Goal: Task Accomplishment & Management: Manage account settings

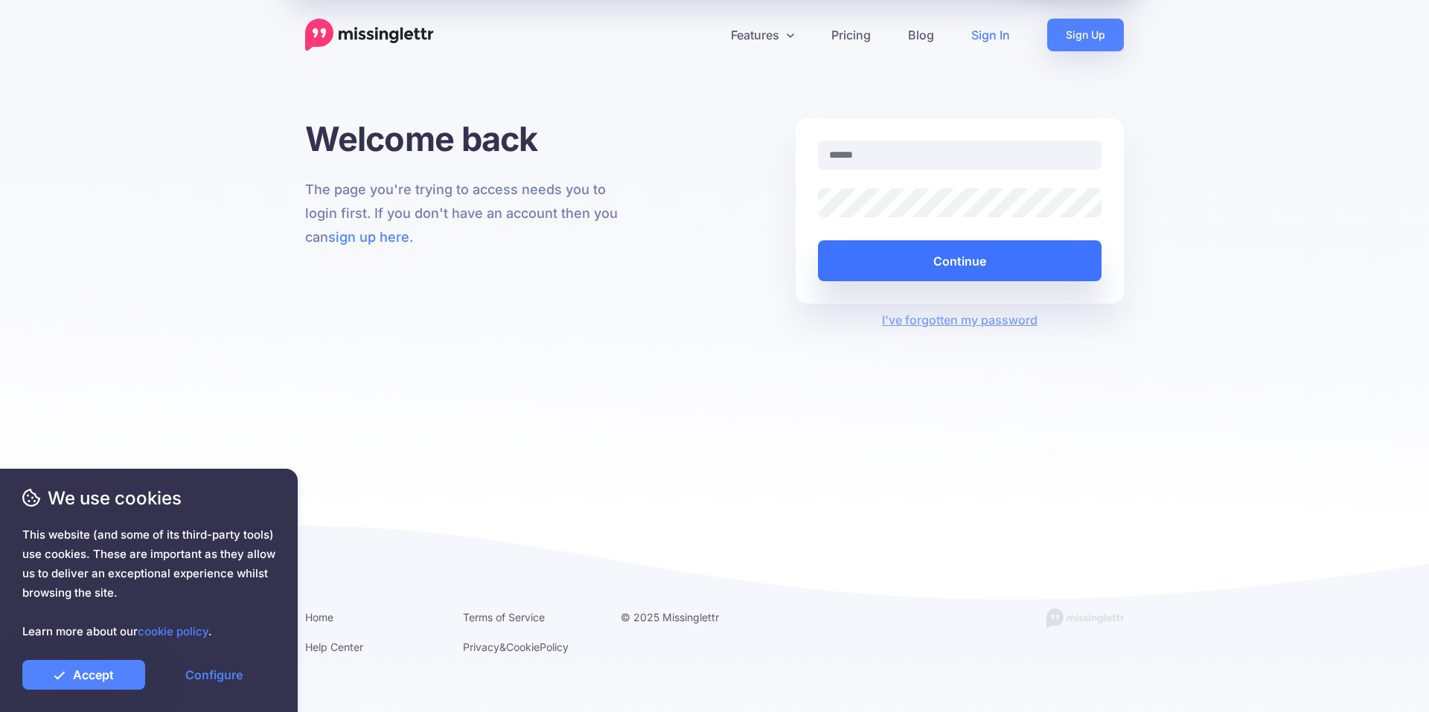
type input "**********"
click at [948, 250] on button "Continue" at bounding box center [960, 260] width 284 height 41
click at [953, 262] on button "Continue" at bounding box center [960, 260] width 284 height 41
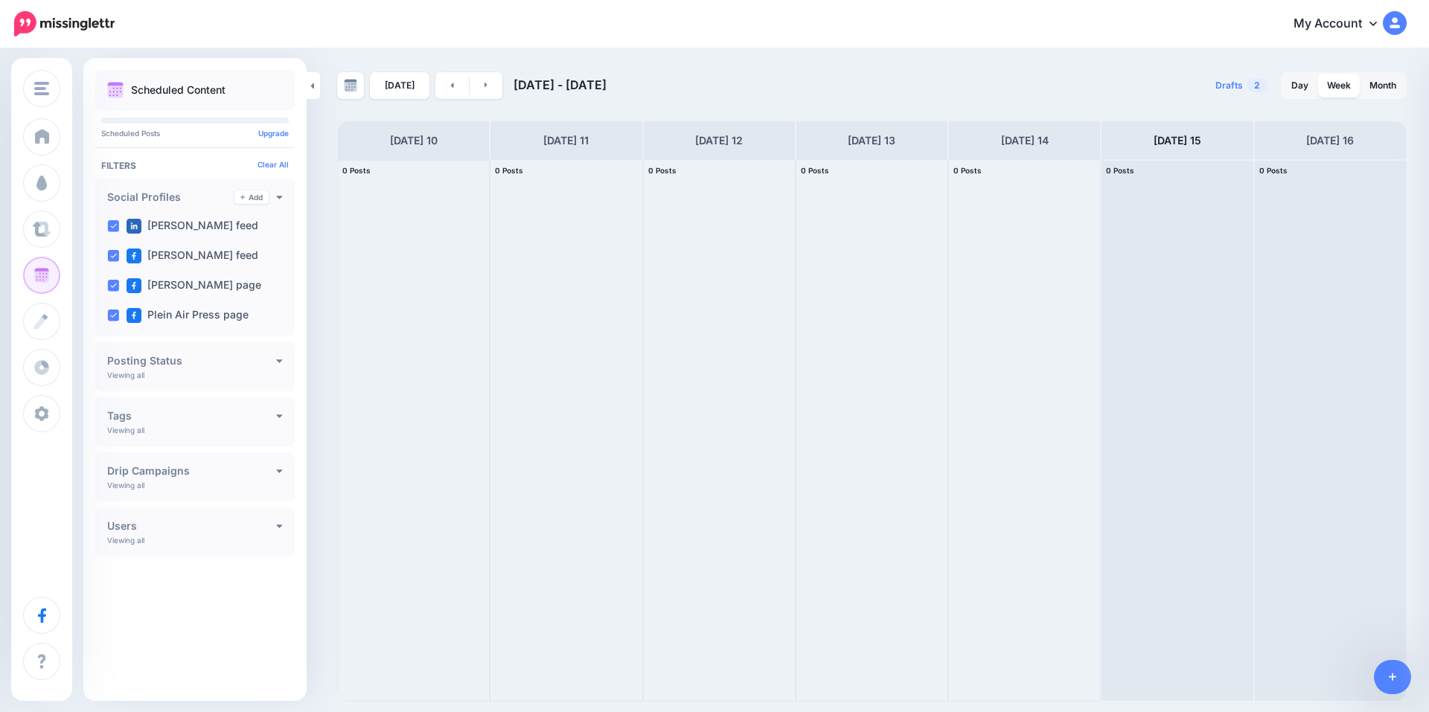
click at [475, 315] on div at bounding box center [413, 430] width 151 height 541
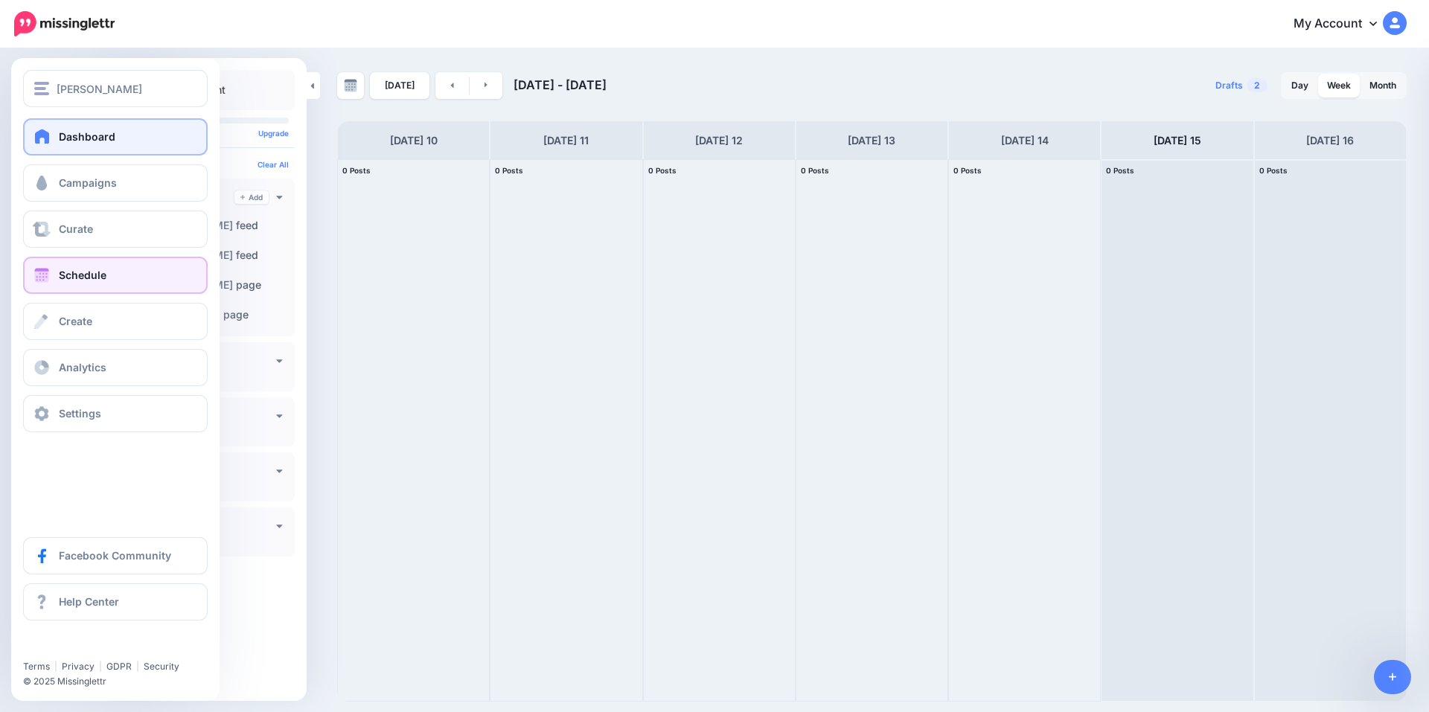
click at [80, 133] on span "Dashboard" at bounding box center [87, 136] width 57 height 13
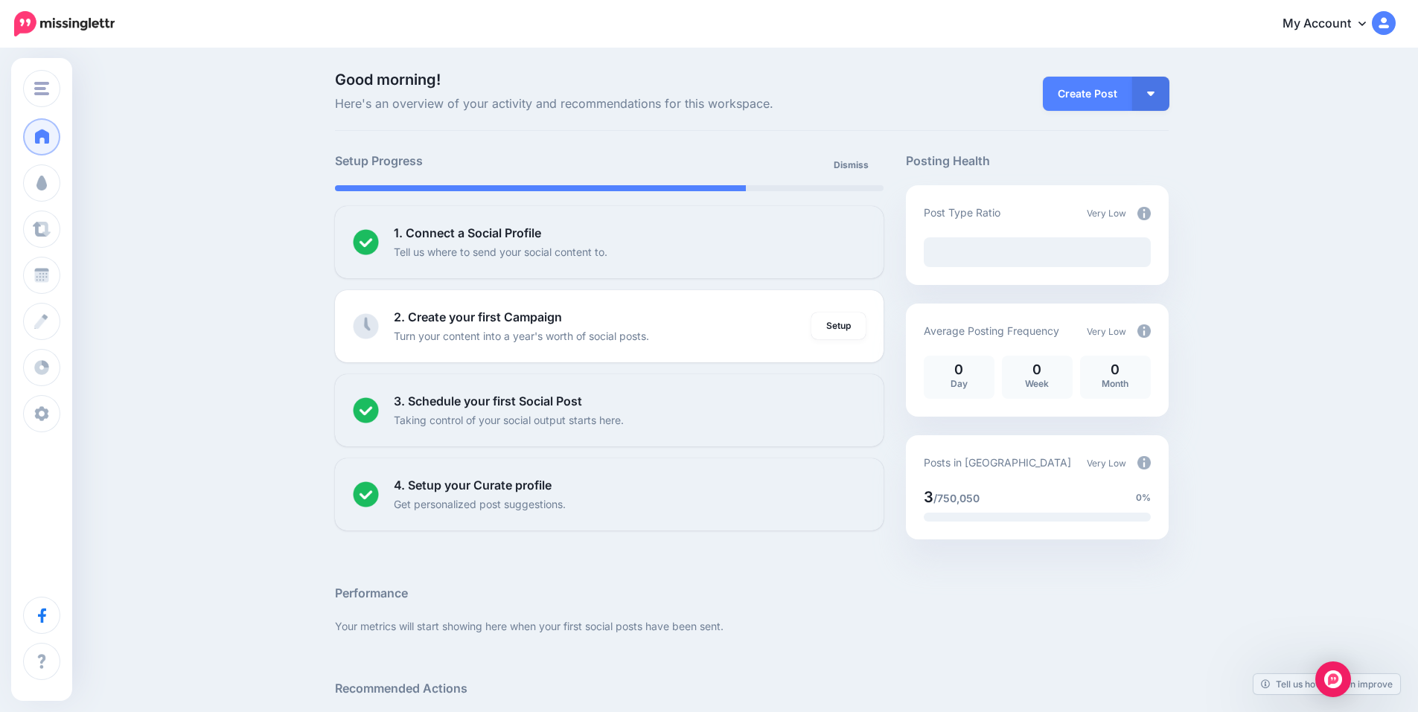
drag, startPoint x: 1416, startPoint y: 13, endPoint x: 1397, endPoint y: 19, distance: 19.5
click at [1407, 16] on nav "My Account Dashboard My Account Billing Facebook Community Help Center" at bounding box center [709, 24] width 1396 height 48
click at [1393, 19] on img at bounding box center [1384, 23] width 24 height 24
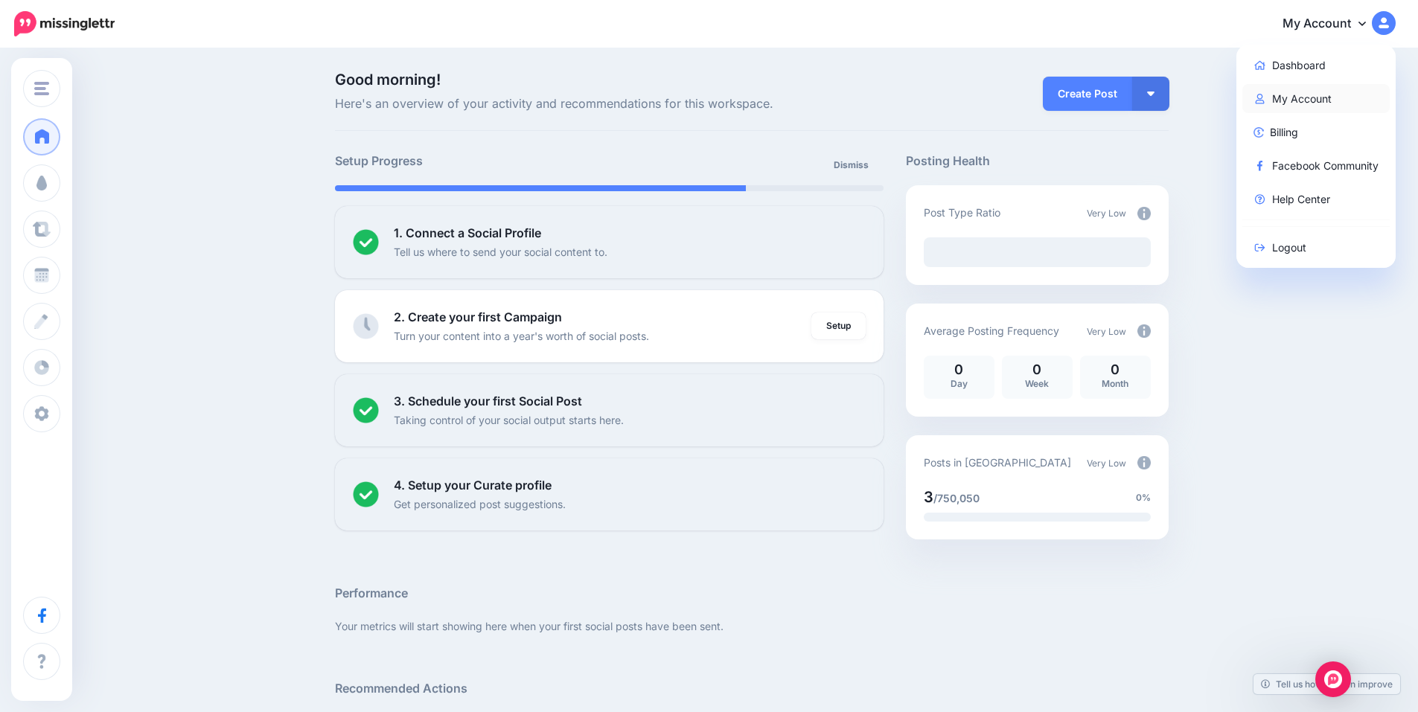
click at [1339, 89] on link "My Account" at bounding box center [1317, 98] width 148 height 29
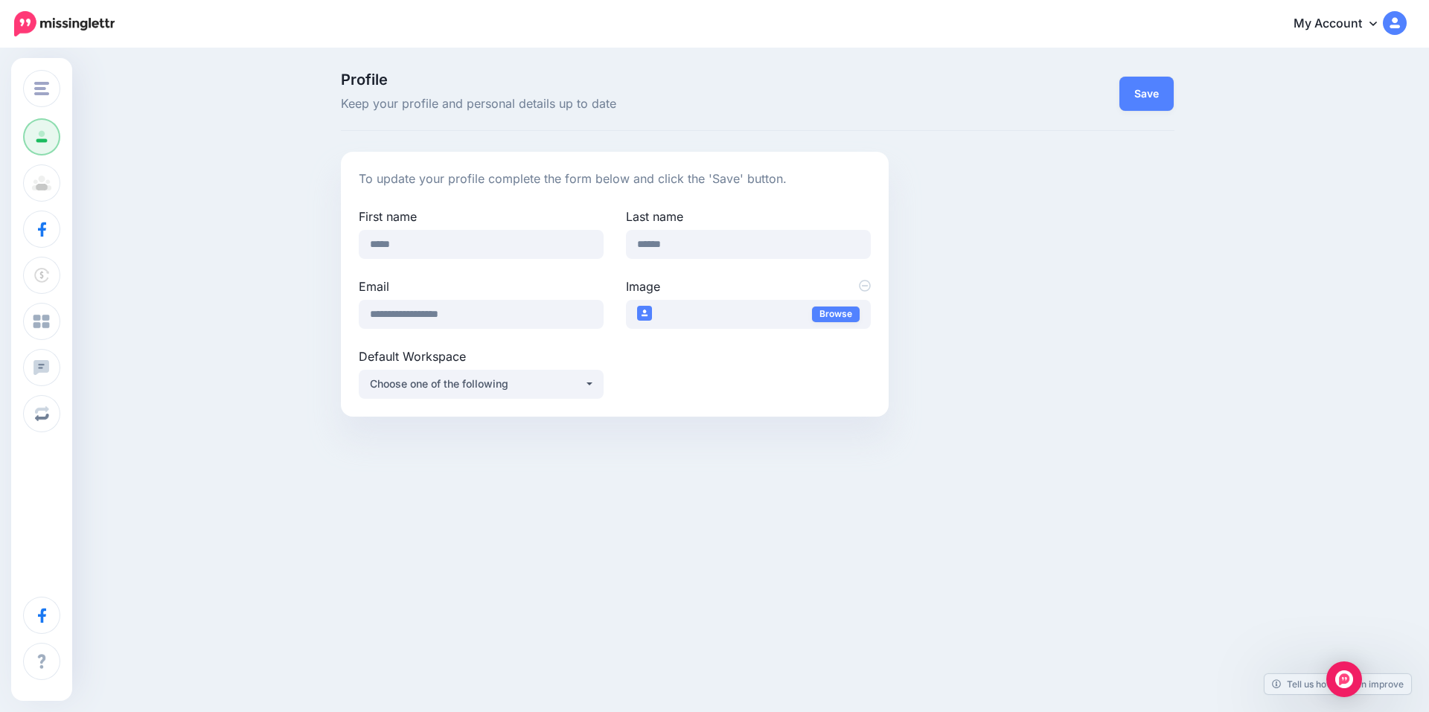
click at [286, 599] on div "Change Workspace [PERSON_NAME] Add Workspace Profile Team Social Accounts Billi…" at bounding box center [714, 356] width 1429 height 712
click at [81, 42] on nav "My Account Dashboard My Account Billing Facebook Community Help Center" at bounding box center [714, 24] width 1407 height 48
click at [88, 16] on img at bounding box center [64, 23] width 101 height 25
click at [96, 19] on img at bounding box center [64, 23] width 101 height 25
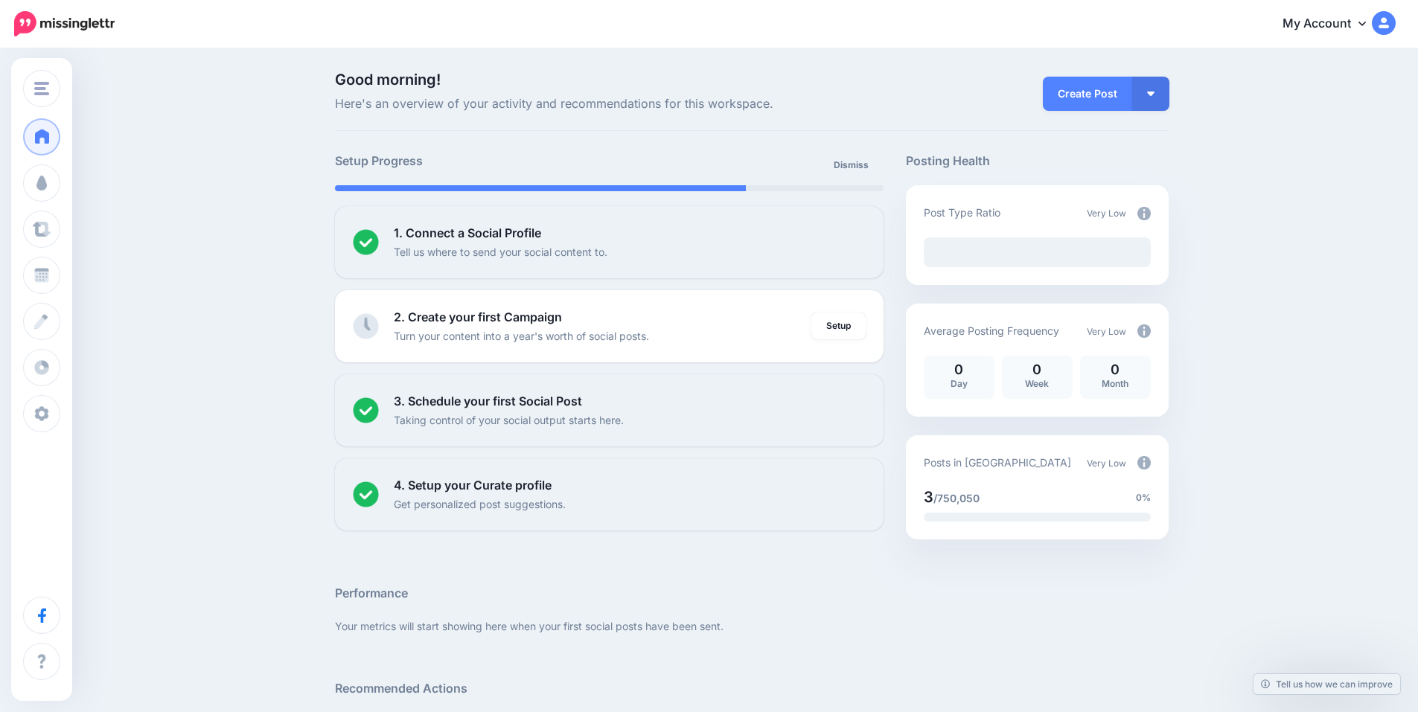
click at [1344, 20] on link "My Account" at bounding box center [1332, 24] width 128 height 36
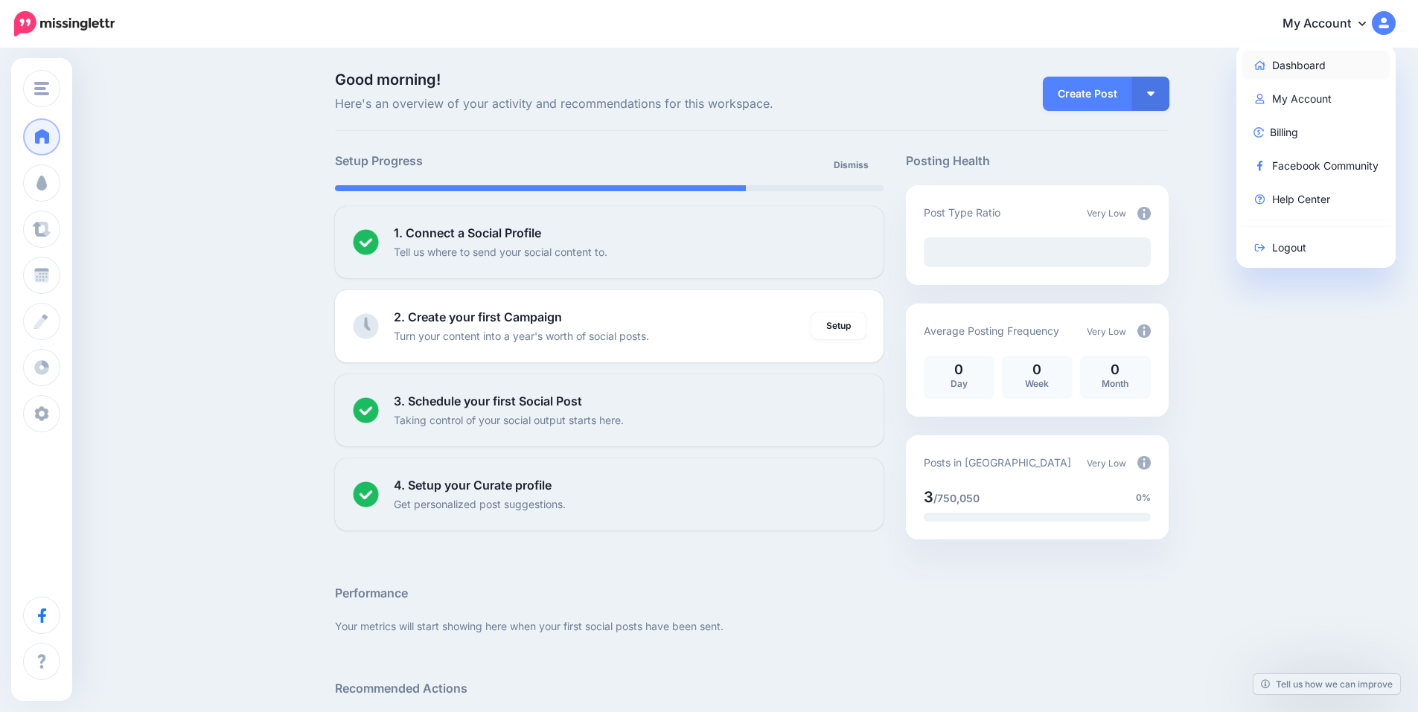
click at [1330, 66] on link "Dashboard" at bounding box center [1317, 65] width 148 height 29
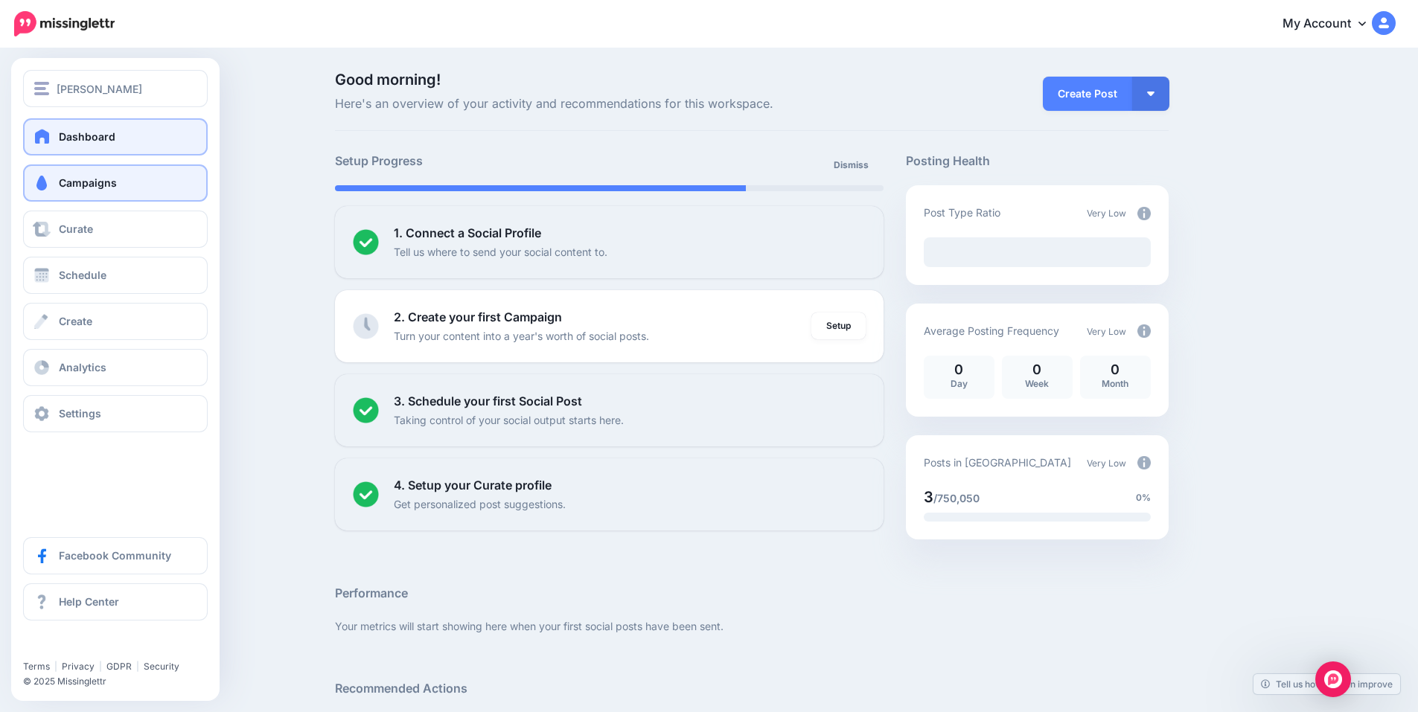
click at [123, 188] on link "Campaigns" at bounding box center [115, 183] width 185 height 37
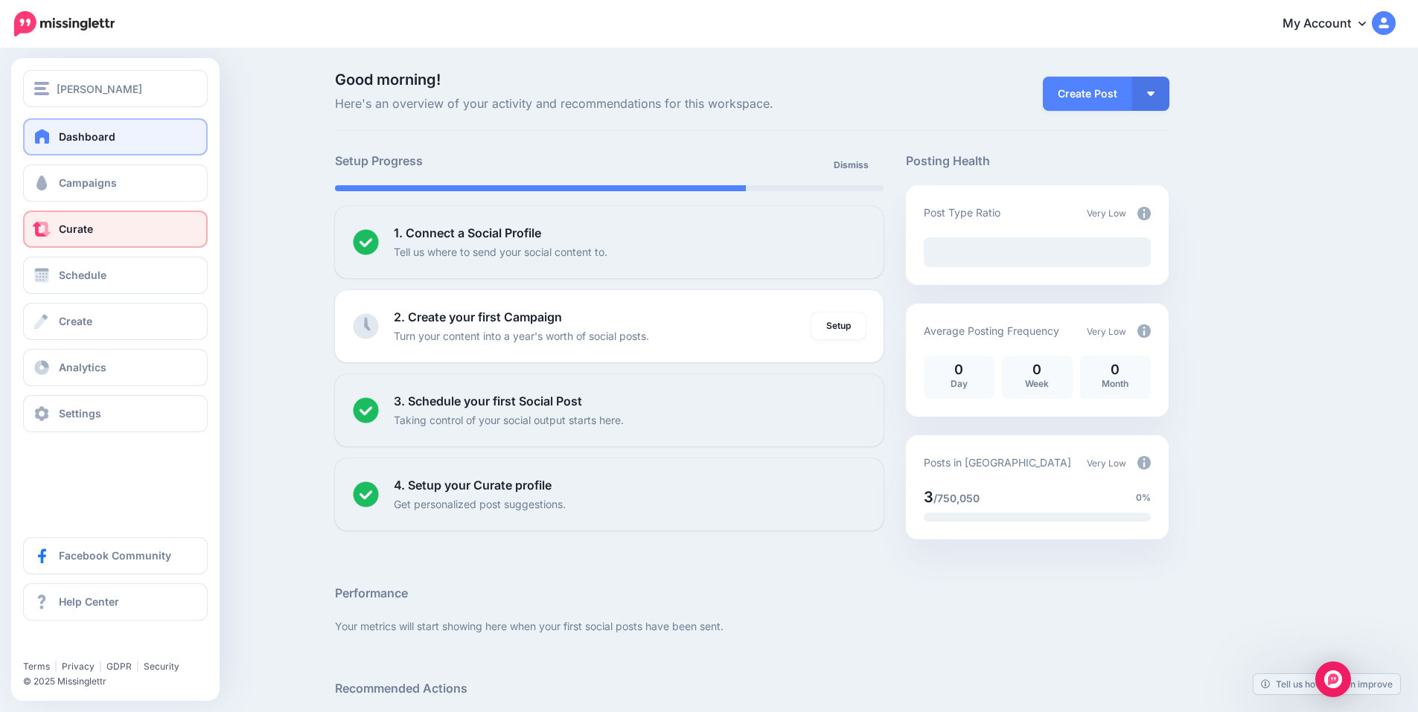
click at [119, 234] on link "Curate" at bounding box center [115, 229] width 185 height 37
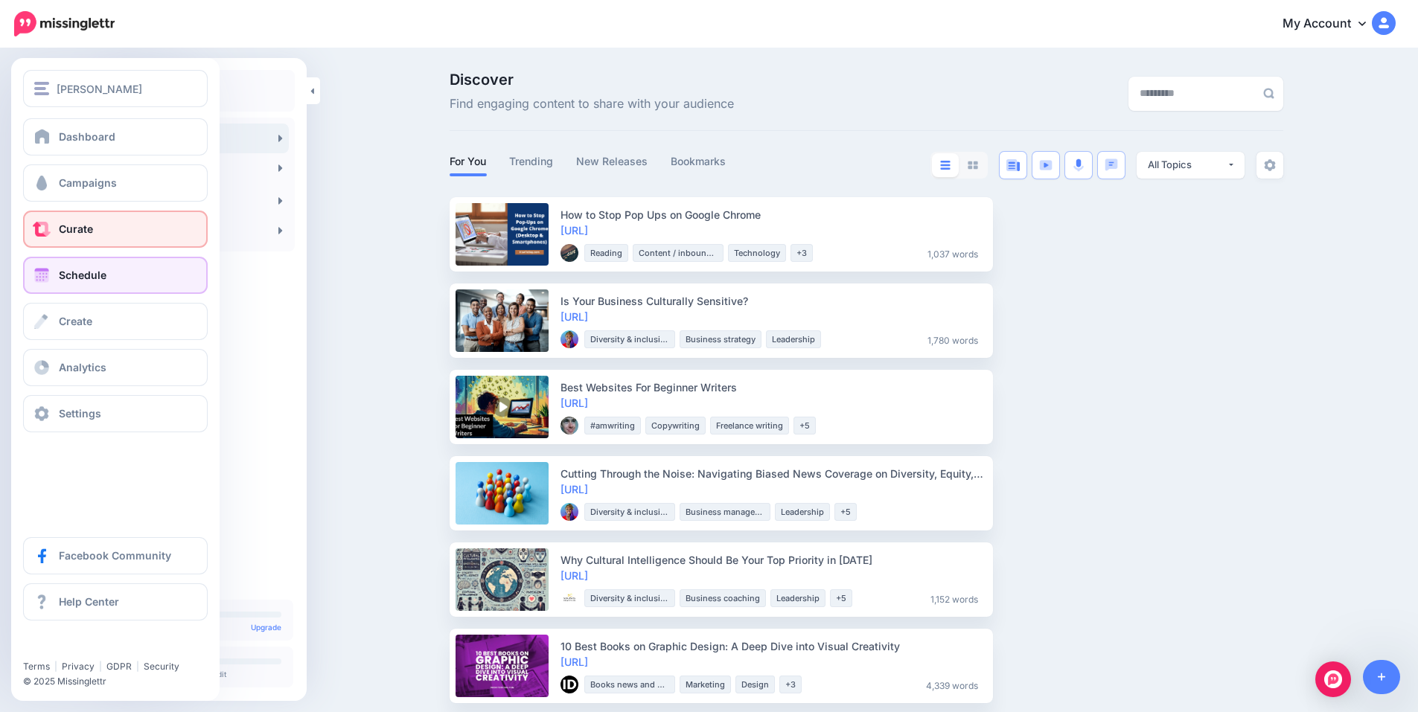
click at [80, 272] on span "Schedule" at bounding box center [83, 275] width 48 height 13
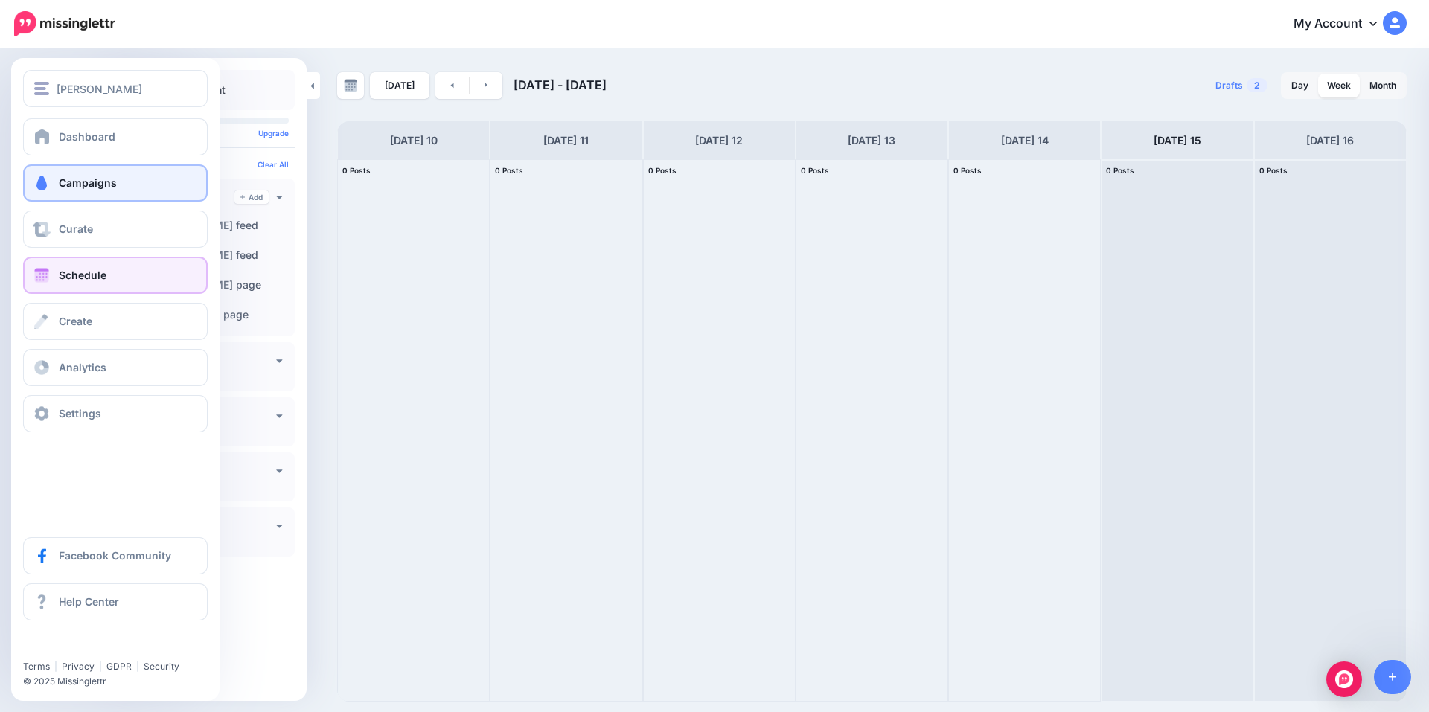
click at [117, 190] on link "Campaigns" at bounding box center [115, 183] width 185 height 37
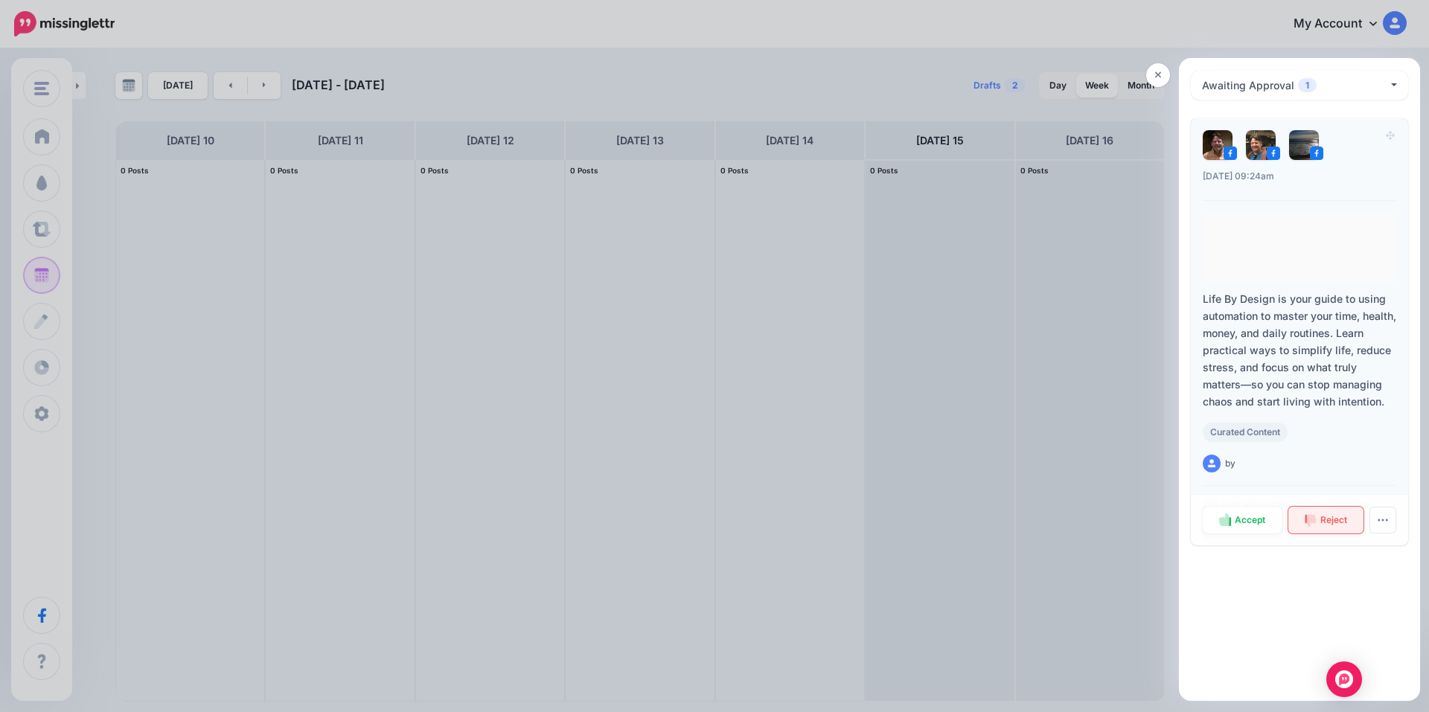
click at [1343, 522] on span "Reject" at bounding box center [1334, 520] width 27 height 9
